Goal: Task Accomplishment & Management: Use online tool/utility

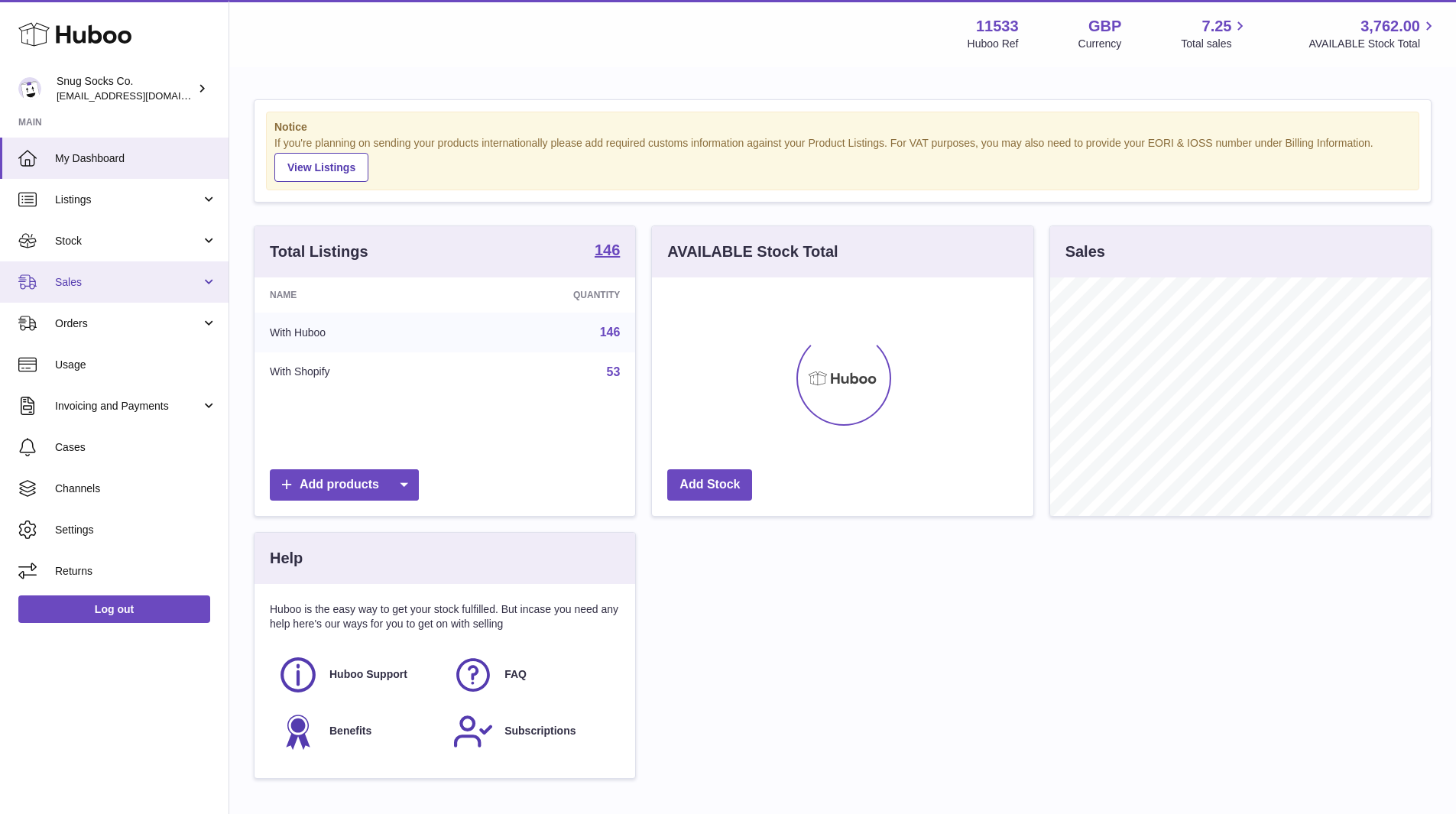
scroll to position [239, 381]
click at [90, 243] on span "Stock" at bounding box center [128, 241] width 146 height 15
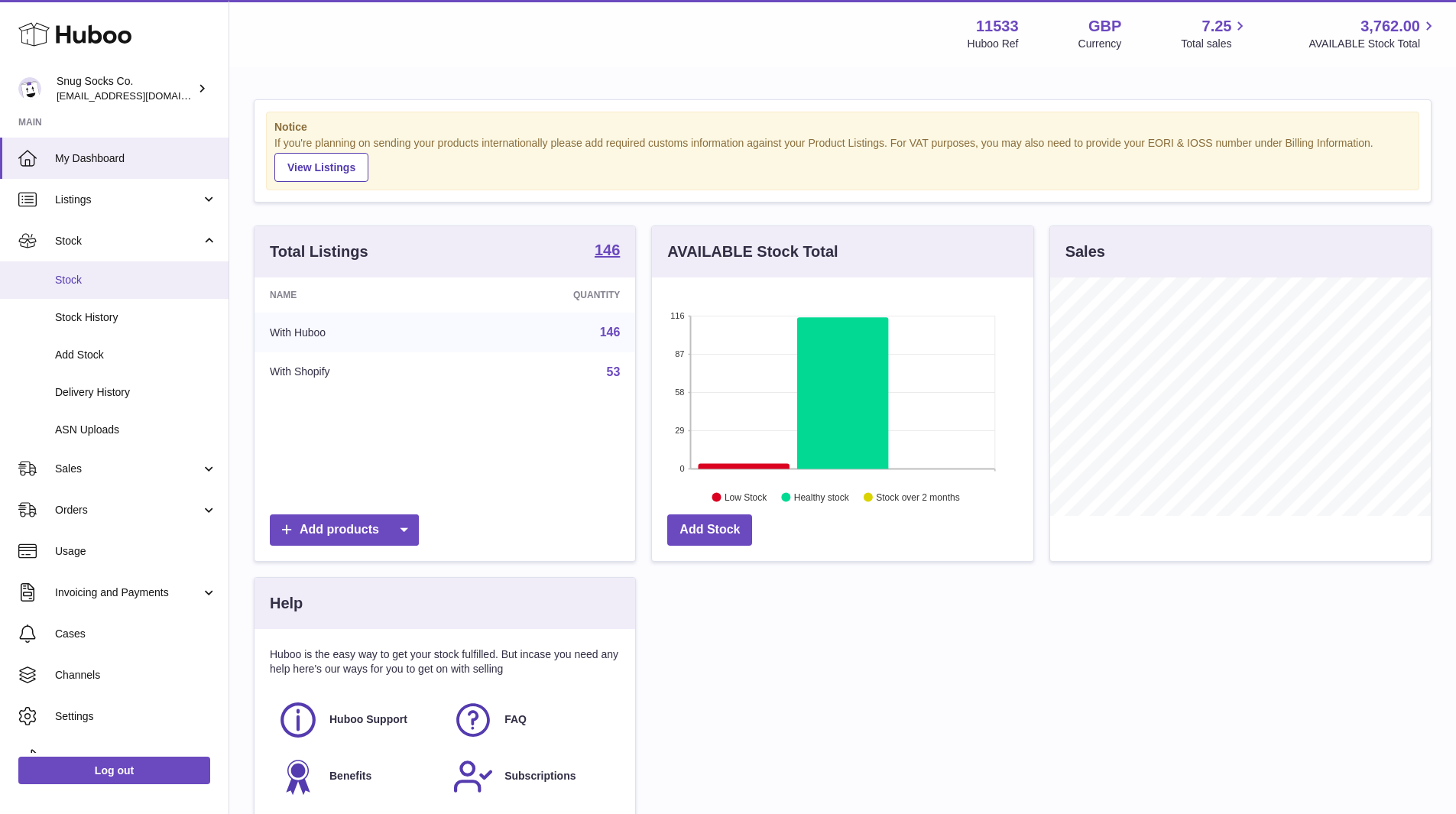
click at [59, 286] on span "Stock" at bounding box center [136, 279] width 162 height 15
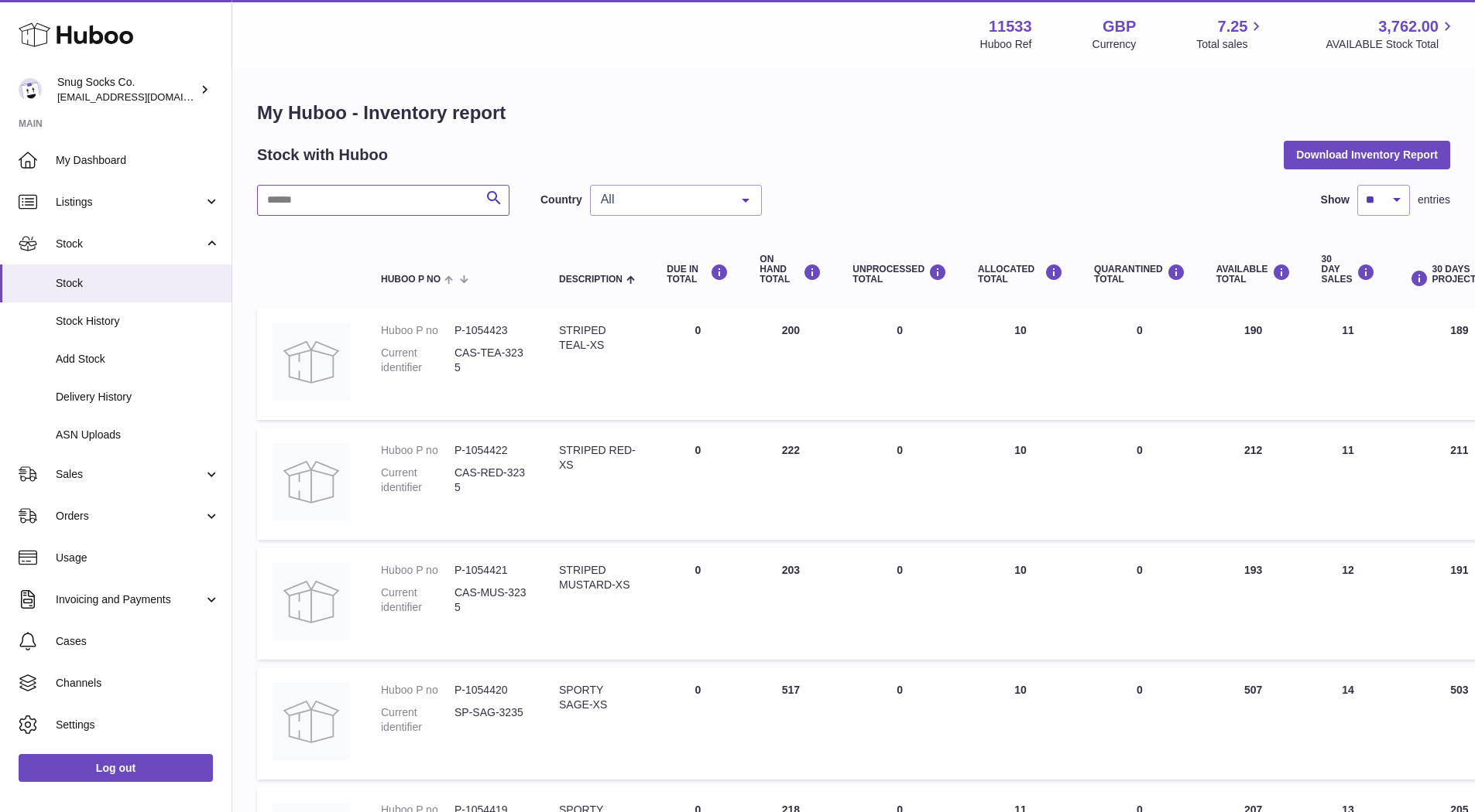
click at [347, 186] on input "text" at bounding box center [383, 200] width 252 height 31
type input "**********"
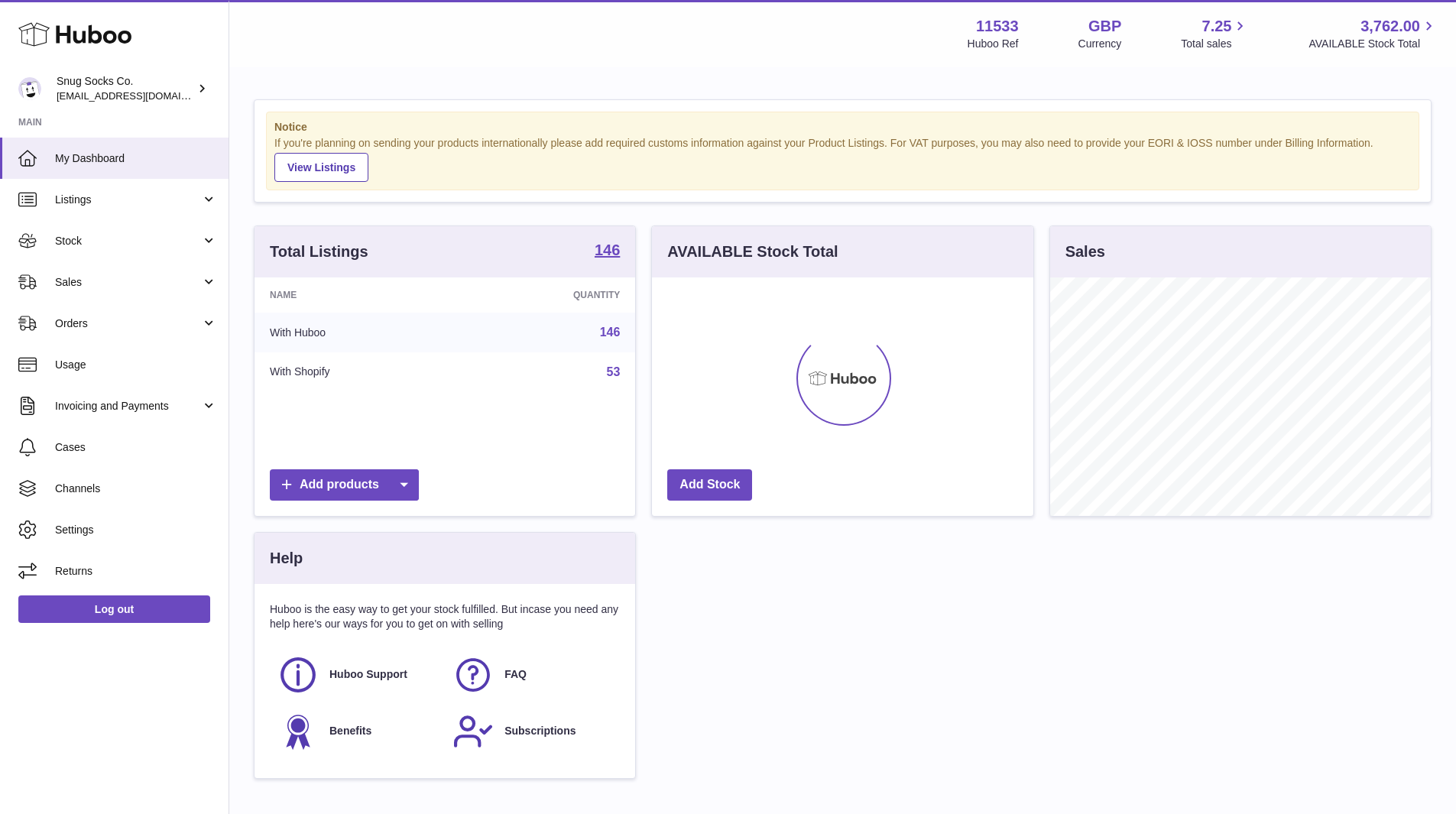
scroll to position [239, 381]
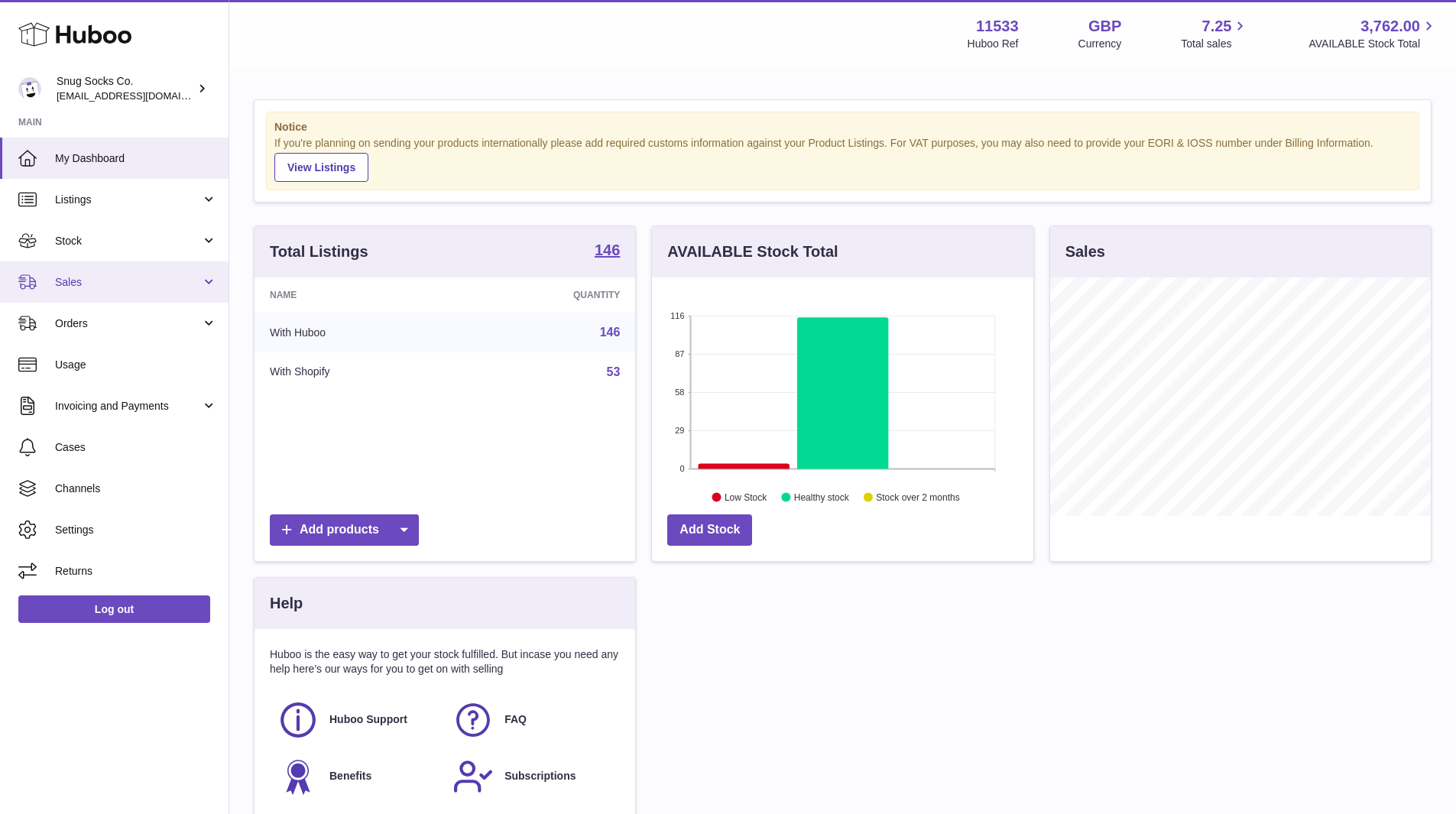
click at [102, 279] on span "Sales" at bounding box center [128, 282] width 146 height 15
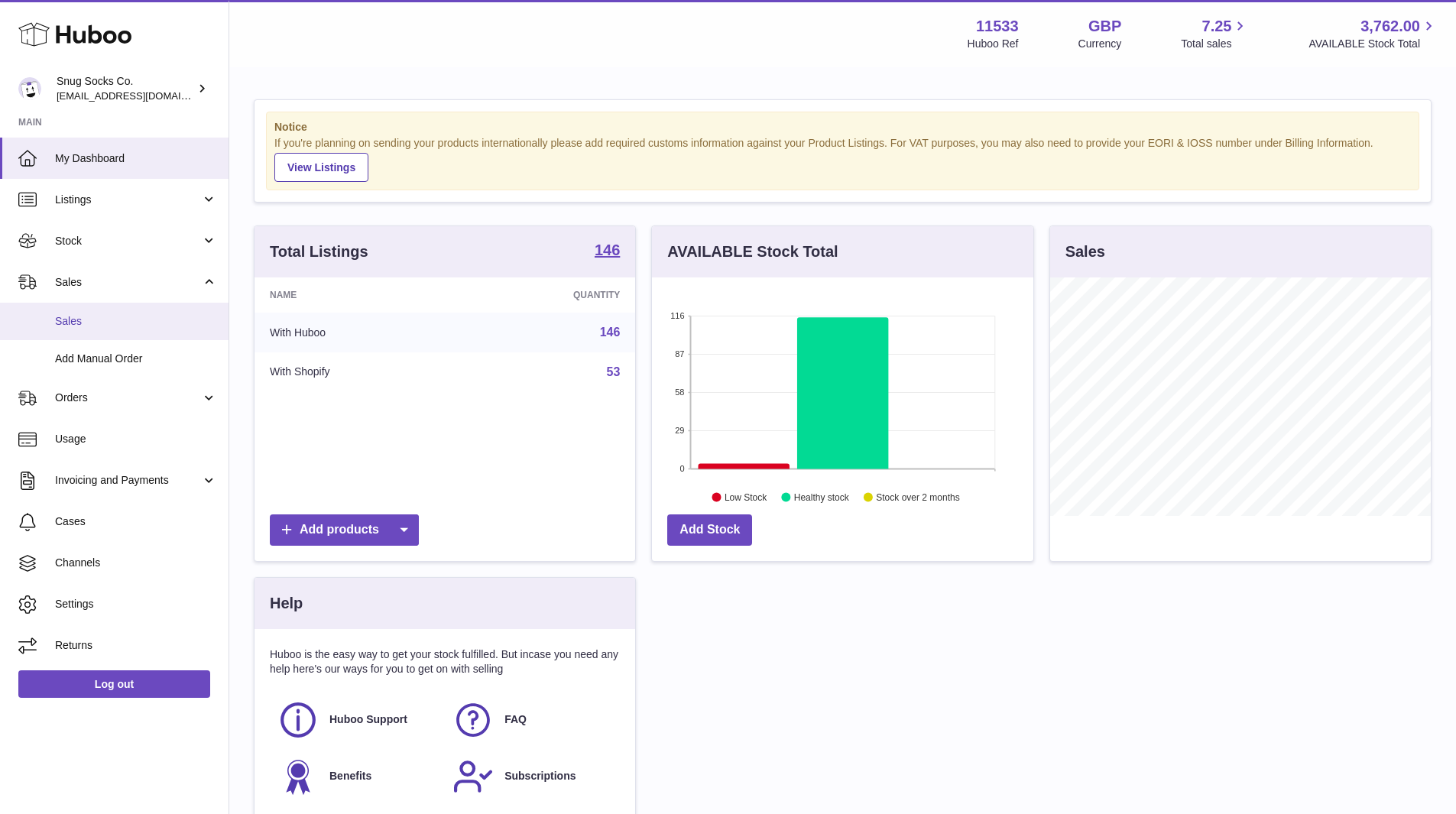
click at [95, 318] on span "Sales" at bounding box center [136, 321] width 162 height 15
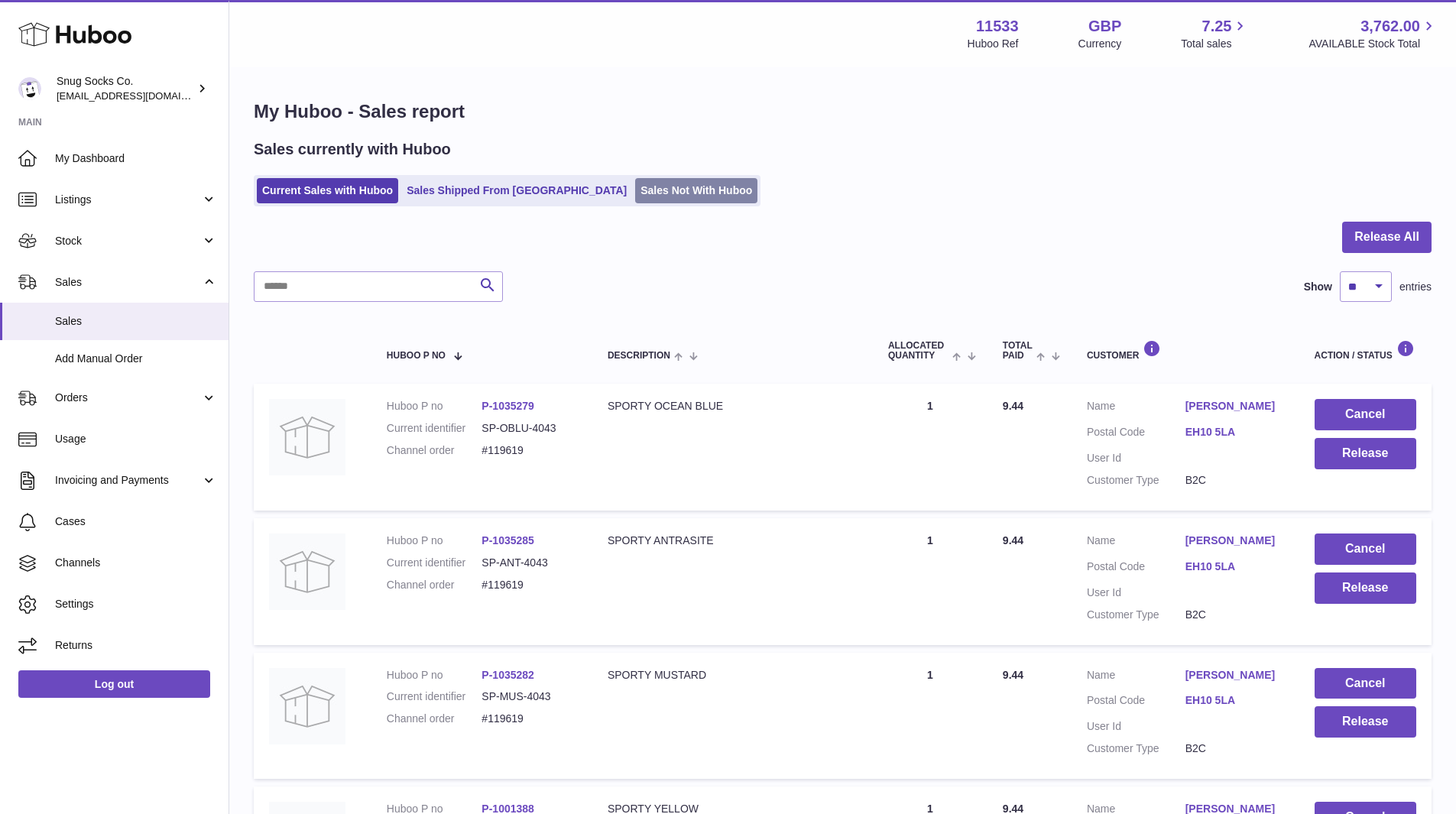
click at [635, 183] on link "Sales Not With Huboo" at bounding box center [696, 190] width 122 height 25
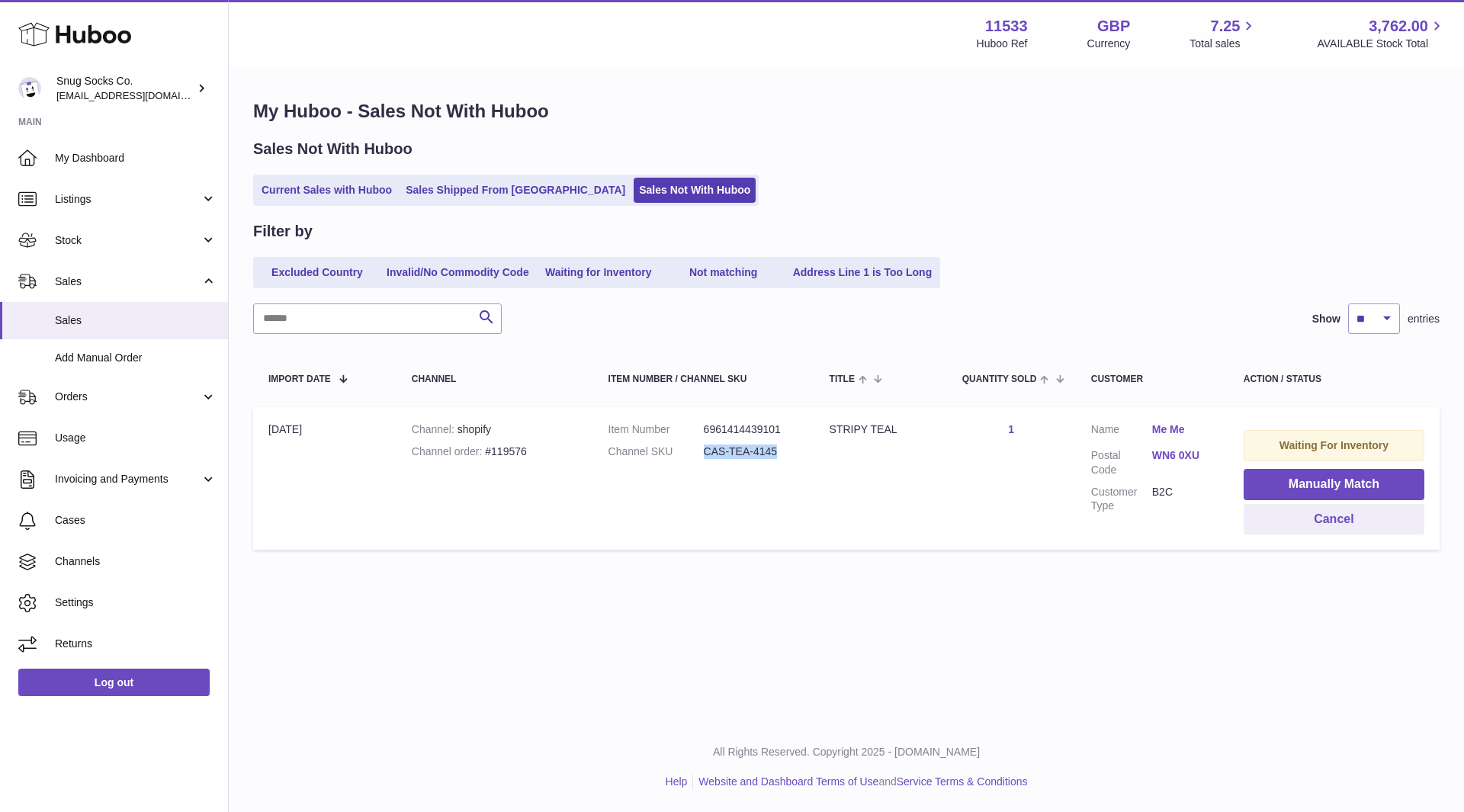
drag, startPoint x: 784, startPoint y: 453, endPoint x: 695, endPoint y: 446, distance: 89.3
click at [695, 446] on dl "Item Number 6961414439101 Channel SKU CAS-TEA-4145" at bounding box center [703, 444] width 190 height 44
copy dl "CAS-TEA-4145"
click at [1278, 484] on button "Manually Match" at bounding box center [1334, 485] width 181 height 31
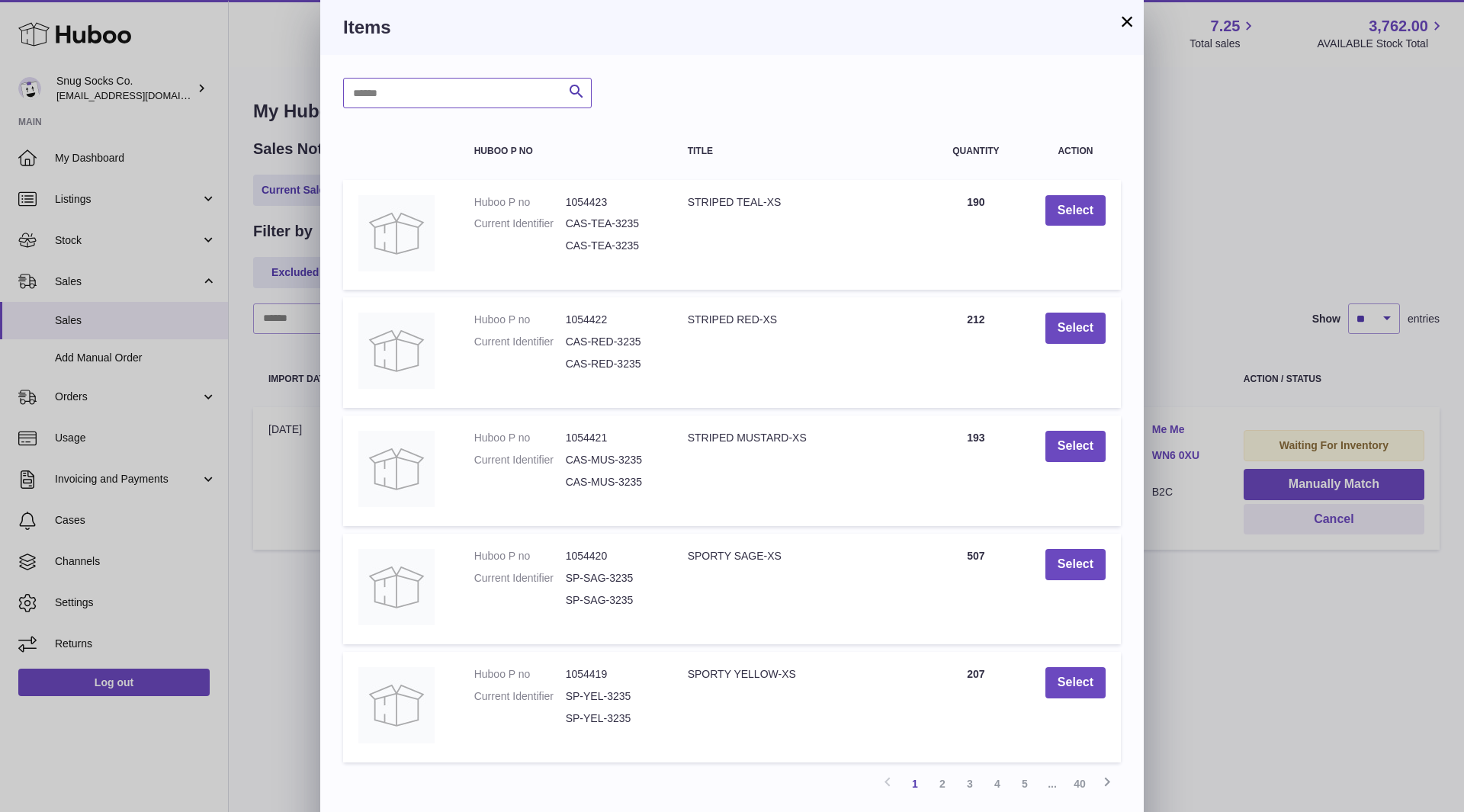
click at [484, 91] on input "text" at bounding box center [467, 93] width 248 height 30
paste input "**********"
type input "**********"
click at [580, 93] on icon "submit" at bounding box center [576, 92] width 18 height 19
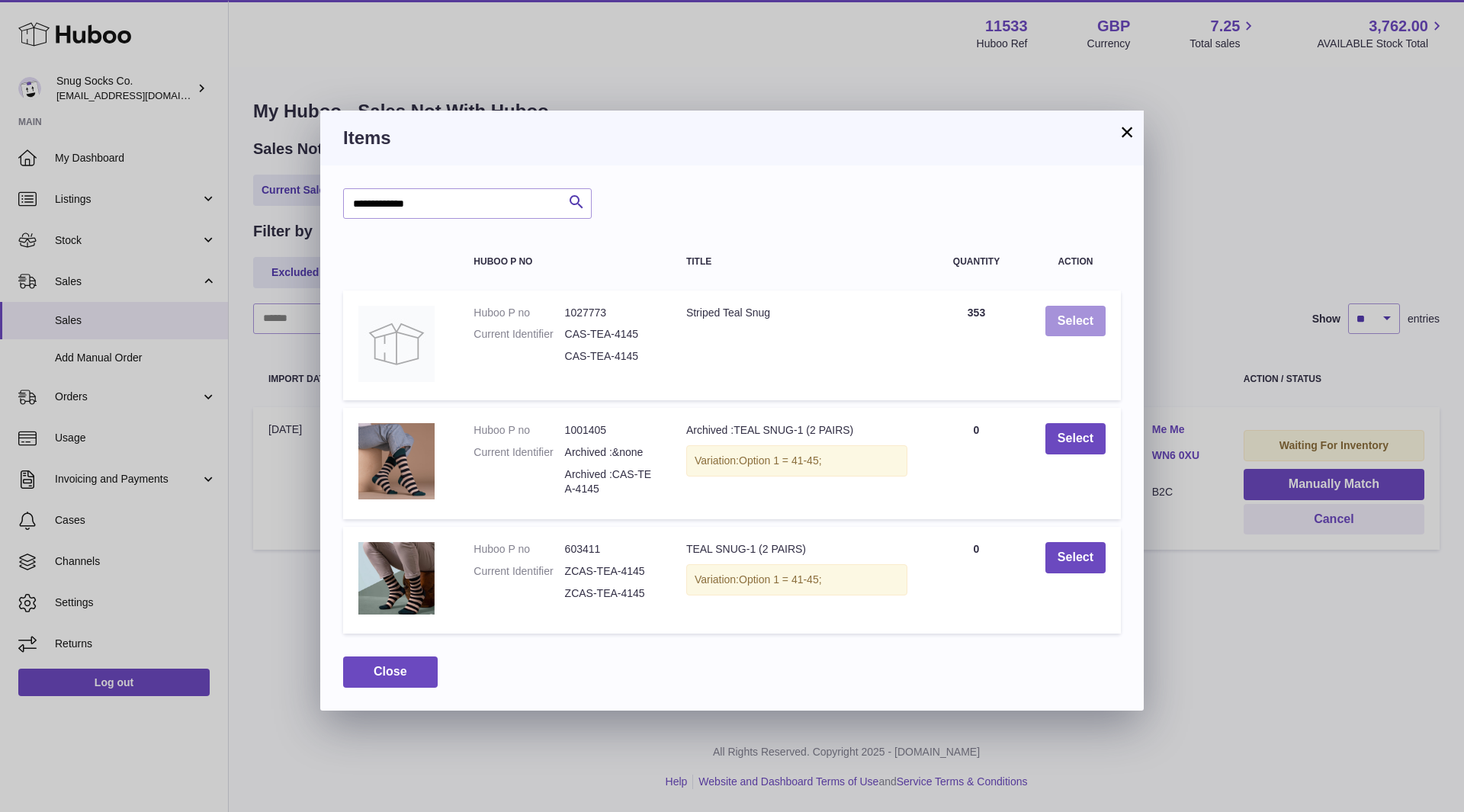
click at [1077, 322] on button "Select" at bounding box center [1075, 321] width 60 height 31
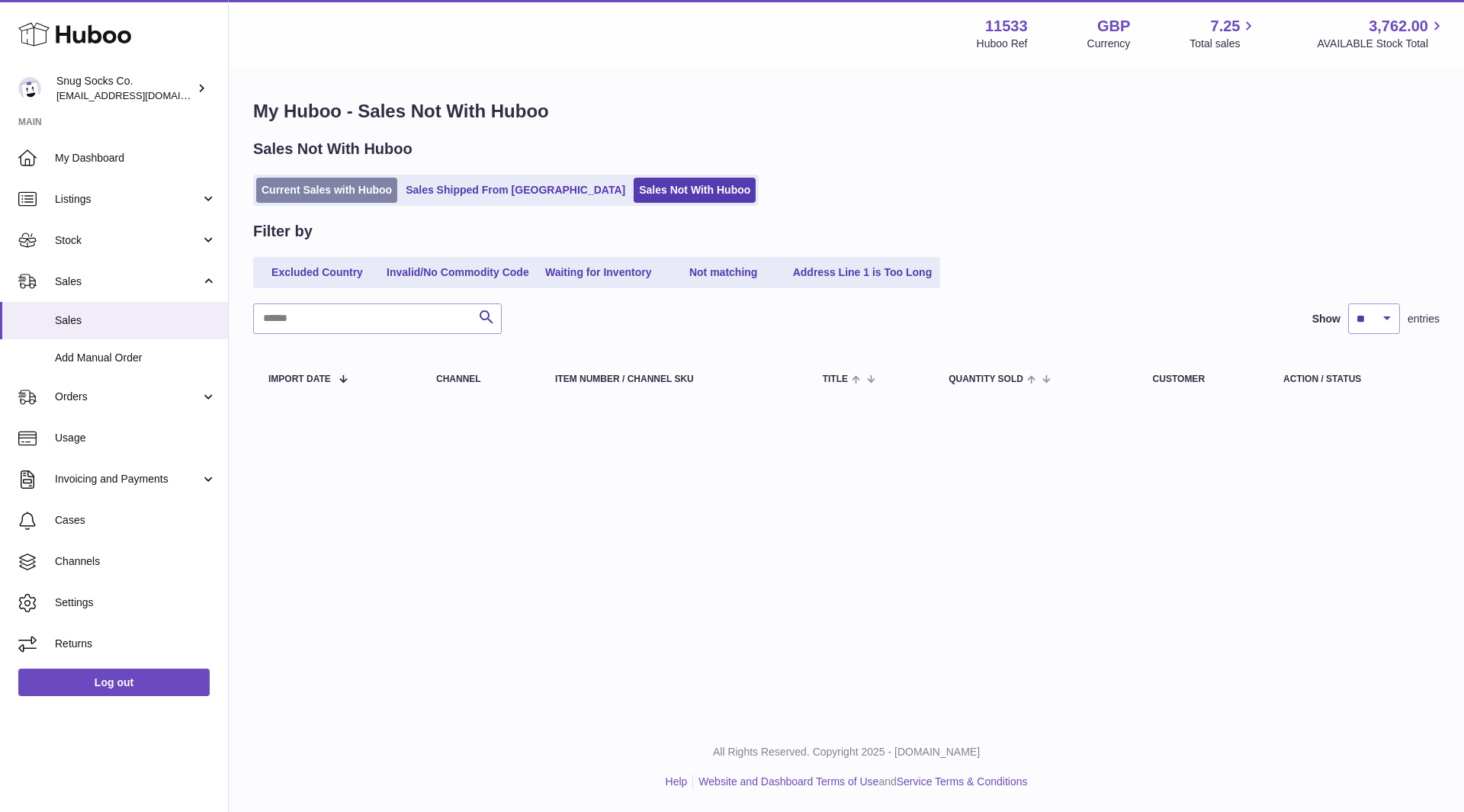
click at [285, 181] on link "Current Sales with Huboo" at bounding box center [327, 189] width 141 height 25
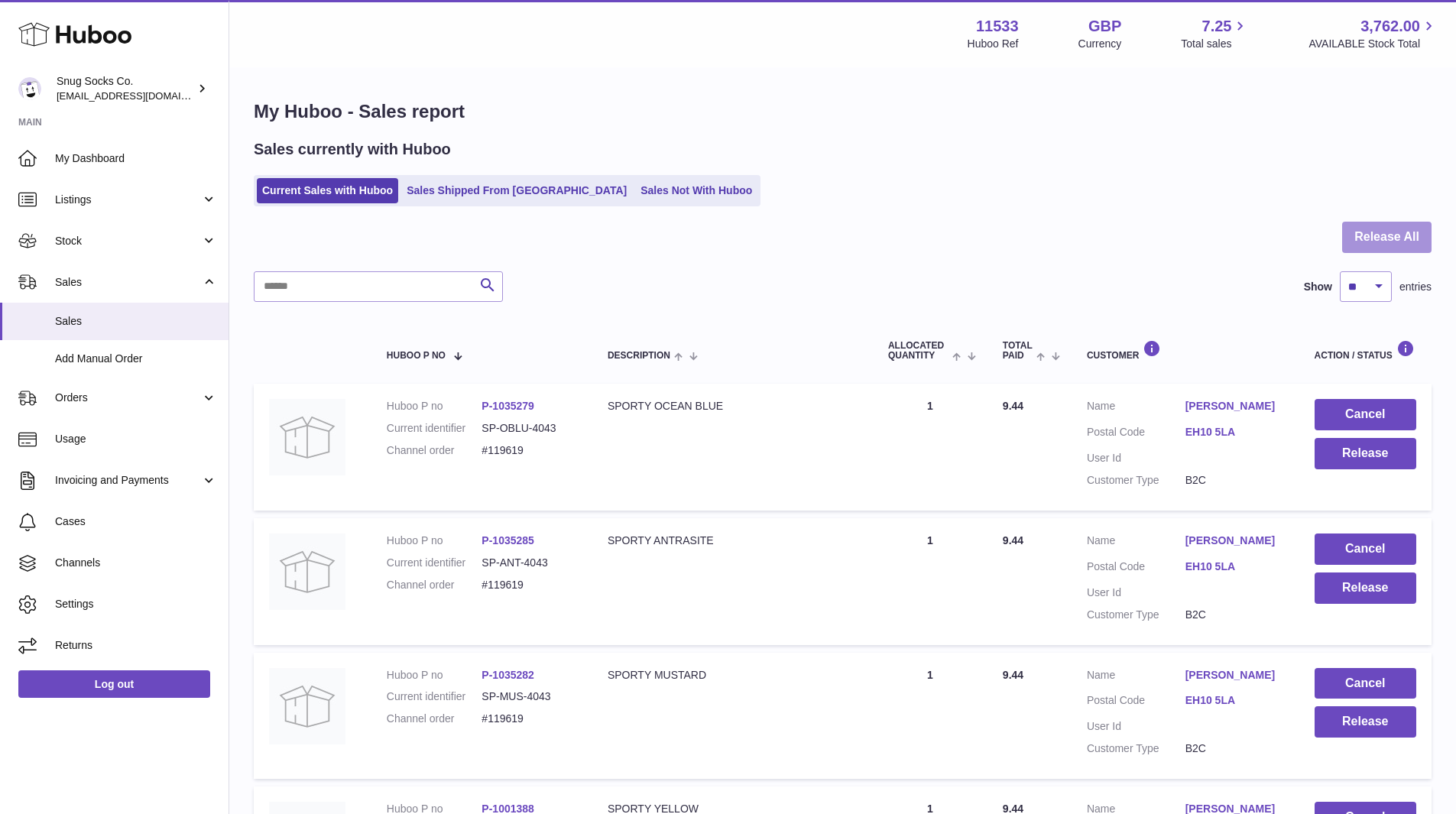
click at [1393, 247] on button "Release All" at bounding box center [1386, 237] width 90 height 31
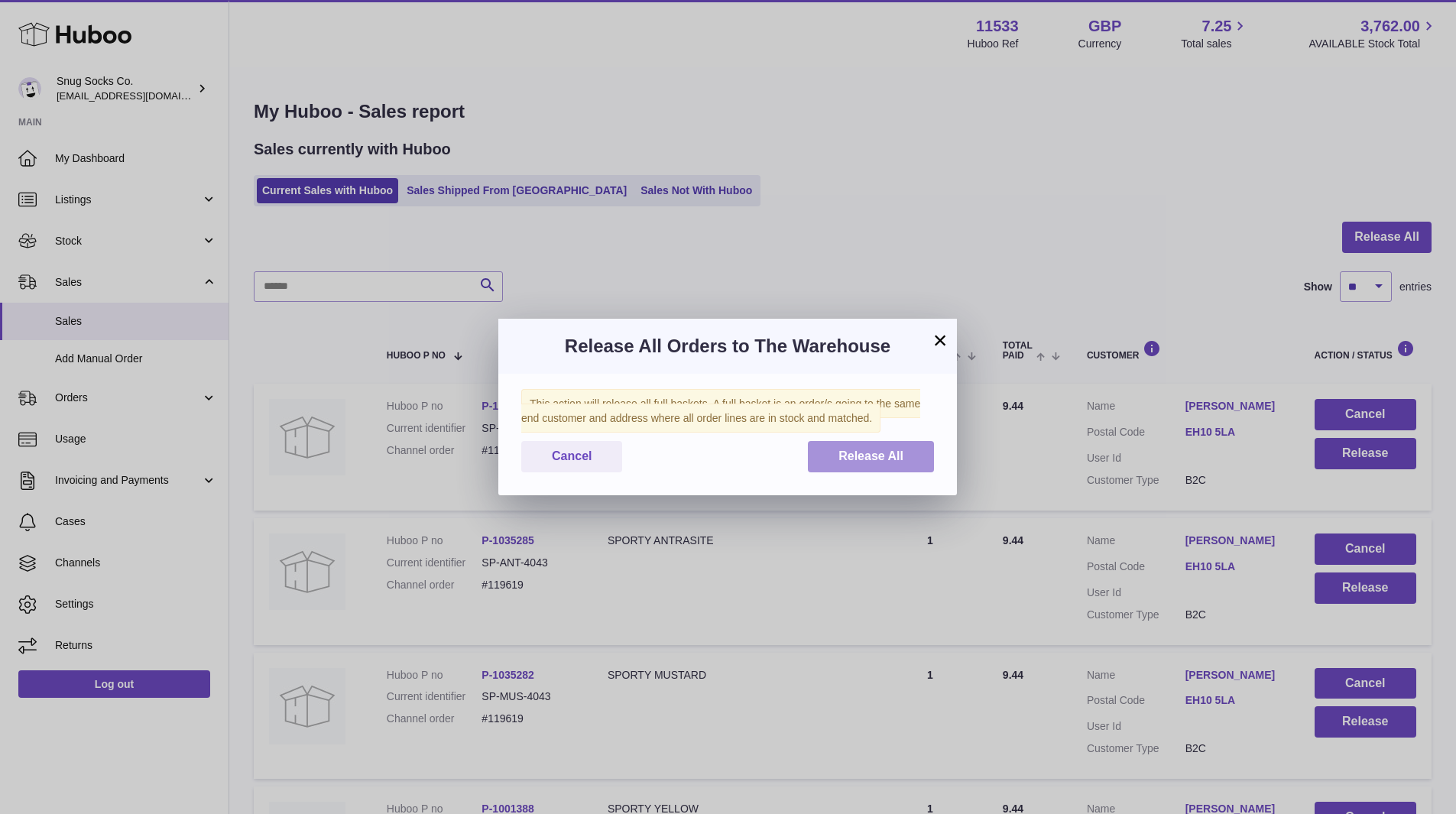
click at [853, 449] on span "Release All" at bounding box center [871, 455] width 65 height 13
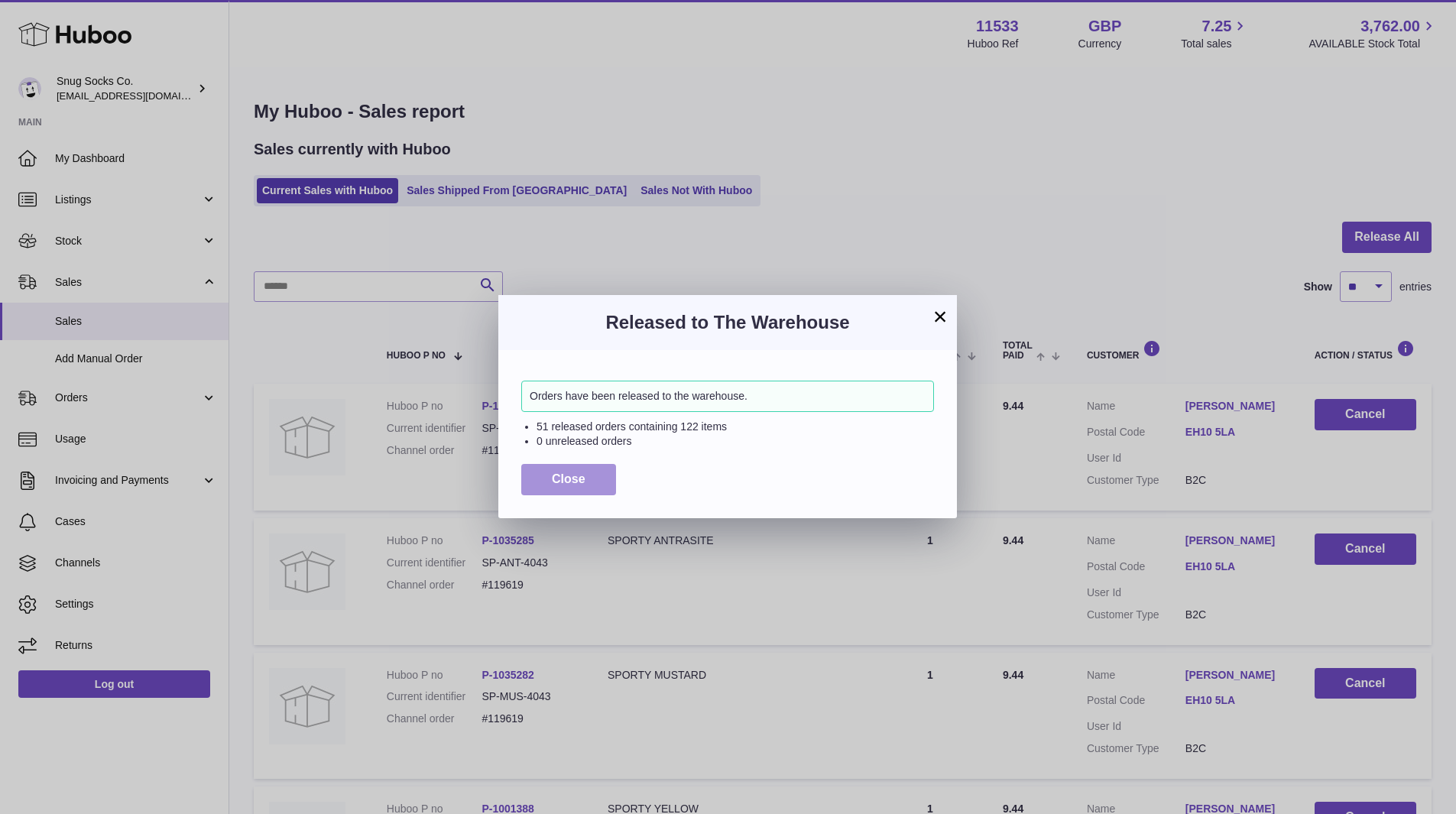
click at [571, 476] on span "Close" at bounding box center [569, 478] width 34 height 13
